Goal: Task Accomplishment & Management: Manage account settings

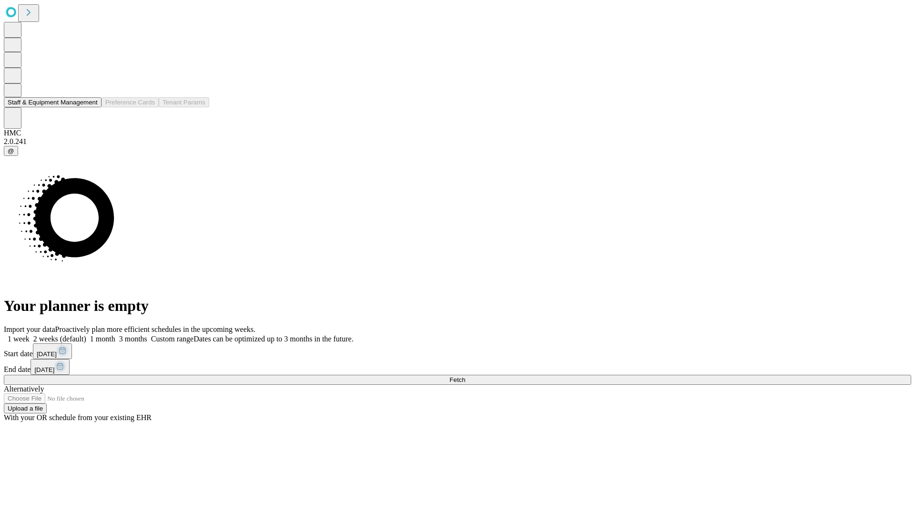
click at [89, 107] on button "Staff & Equipment Management" at bounding box center [53, 102] width 98 height 10
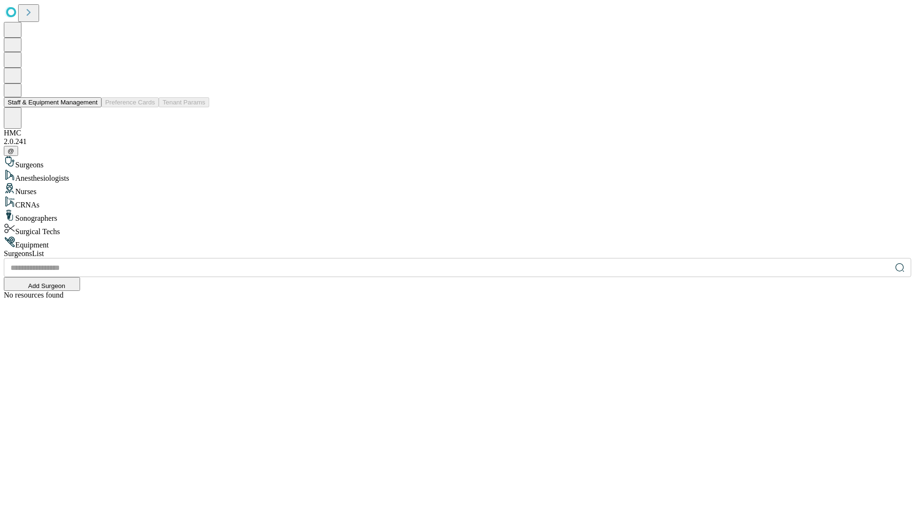
click at [91, 107] on button "Staff & Equipment Management" at bounding box center [53, 102] width 98 height 10
